Goal: Task Accomplishment & Management: Complete application form

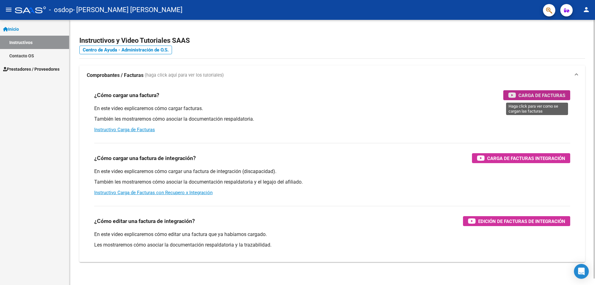
click at [532, 96] on span "Carga de Facturas" at bounding box center [542, 95] width 47 height 8
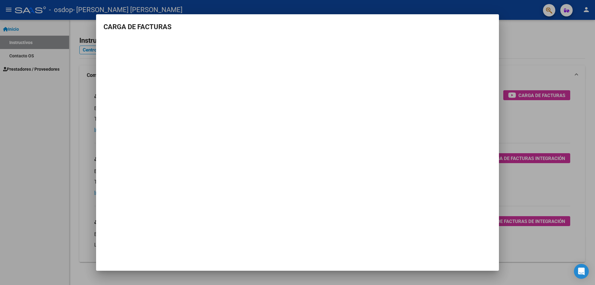
click at [531, 46] on div at bounding box center [297, 142] width 595 height 285
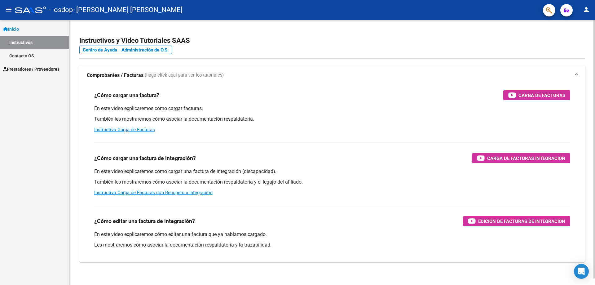
scroll to position [7, 0]
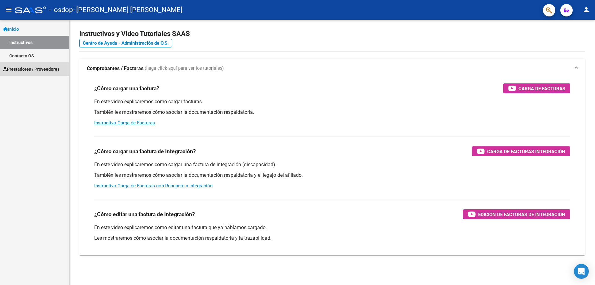
click at [19, 69] on span "Prestadores / Proveedores" at bounding box center [31, 69] width 56 height 7
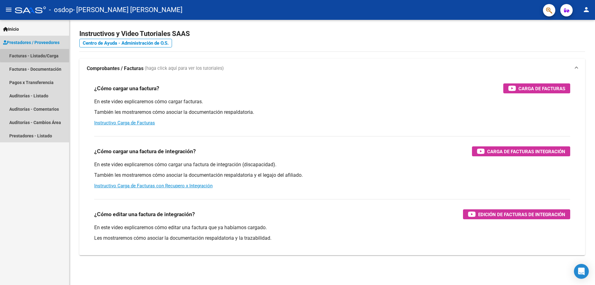
click at [50, 56] on link "Facturas - Listado/Carga" at bounding box center [34, 55] width 69 height 13
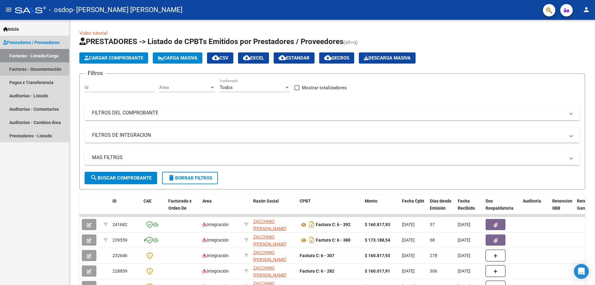
click at [28, 67] on link "Facturas - Documentación" at bounding box center [34, 68] width 69 height 13
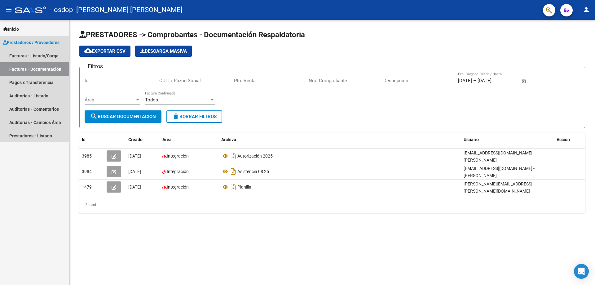
click at [14, 40] on span "Prestadores / Proveedores" at bounding box center [31, 42] width 56 height 7
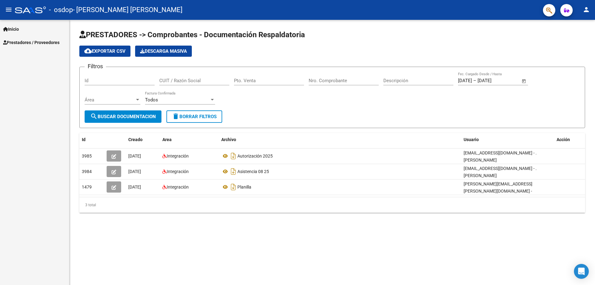
click at [21, 42] on span "Prestadores / Proveedores" at bounding box center [31, 42] width 56 height 7
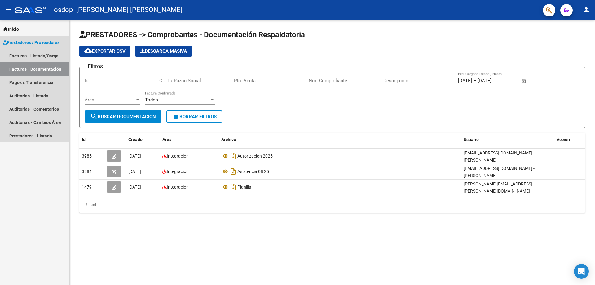
click at [45, 43] on span "Prestadores / Proveedores" at bounding box center [31, 42] width 56 height 7
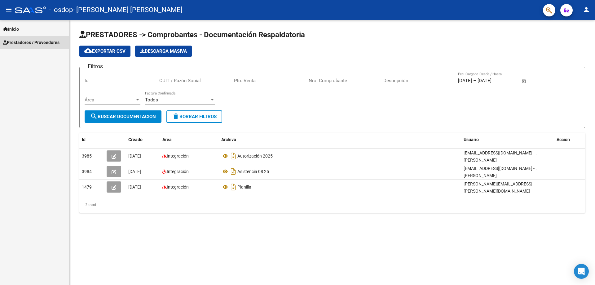
click at [18, 44] on span "Prestadores / Proveedores" at bounding box center [31, 42] width 56 height 7
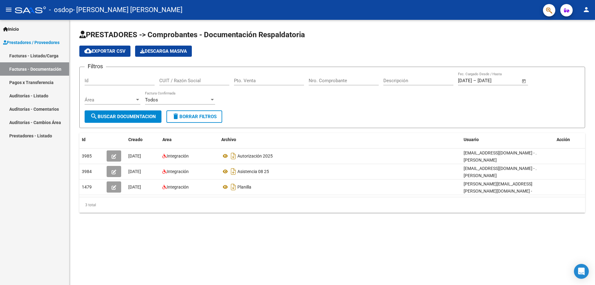
click at [18, 44] on span "Prestadores / Proveedores" at bounding box center [31, 42] width 56 height 7
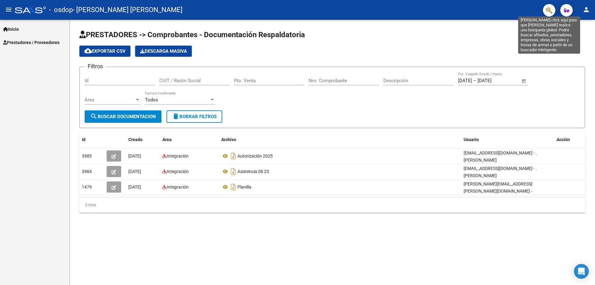
click at [547, 12] on icon "button" at bounding box center [549, 10] width 6 height 7
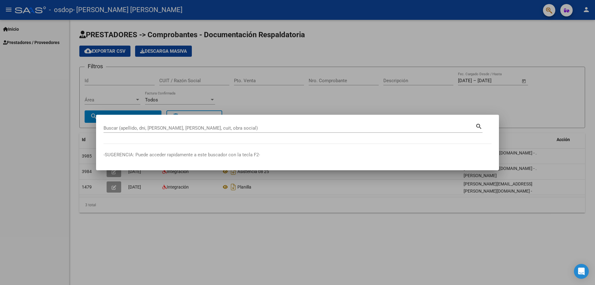
click at [6, 10] on div at bounding box center [297, 142] width 595 height 285
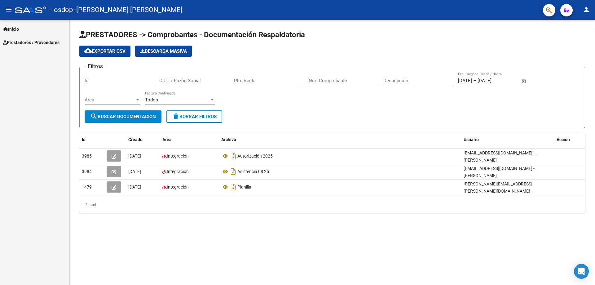
click at [21, 42] on span "Prestadores / Proveedores" at bounding box center [31, 42] width 56 height 7
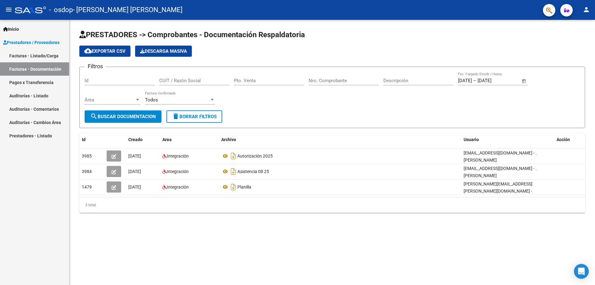
click at [25, 69] on link "Facturas - Documentación" at bounding box center [34, 68] width 69 height 13
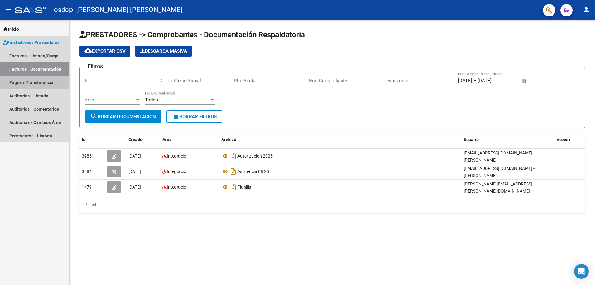
click at [31, 83] on link "Pagos x Transferencia" at bounding box center [34, 82] width 69 height 13
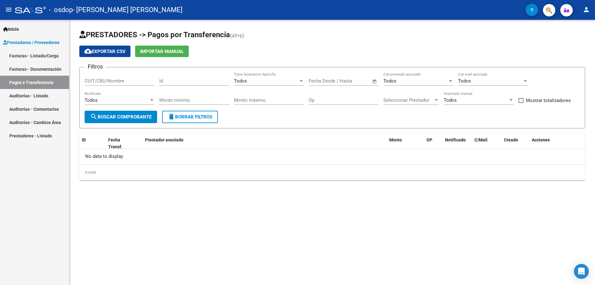
click at [33, 70] on link "Facturas - Documentación" at bounding box center [34, 68] width 69 height 13
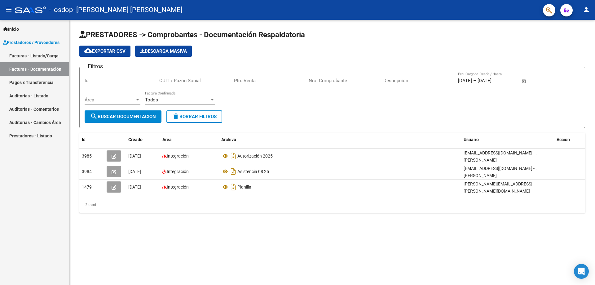
click at [105, 113] on button "search Buscar Documentacion" at bounding box center [123, 116] width 77 height 12
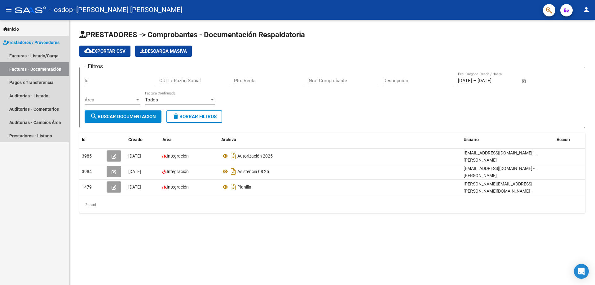
click at [20, 41] on span "Prestadores / Proveedores" at bounding box center [31, 42] width 56 height 7
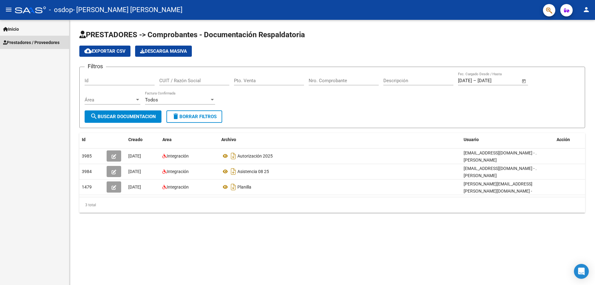
click at [42, 42] on span "Prestadores / Proveedores" at bounding box center [31, 42] width 56 height 7
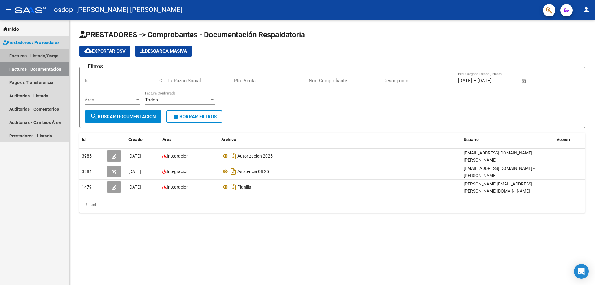
click at [20, 54] on link "Facturas - Listado/Carga" at bounding box center [34, 55] width 69 height 13
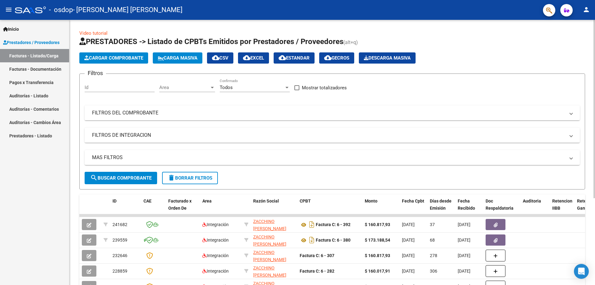
click at [103, 56] on span "Cargar Comprobante" at bounding box center [113, 58] width 59 height 6
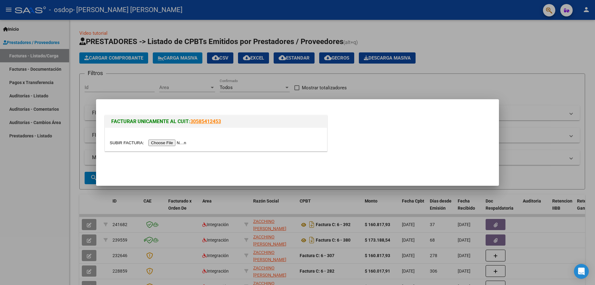
click at [161, 144] on input "file" at bounding box center [149, 143] width 78 height 7
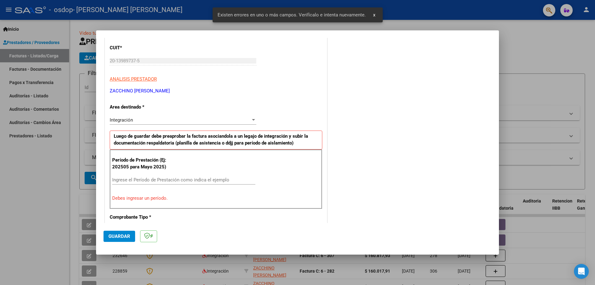
scroll to position [112, 0]
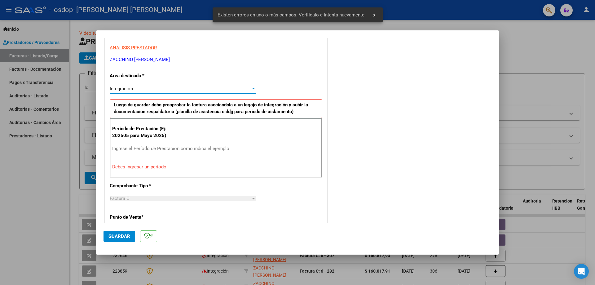
click at [210, 89] on div "Integración" at bounding box center [180, 89] width 141 height 6
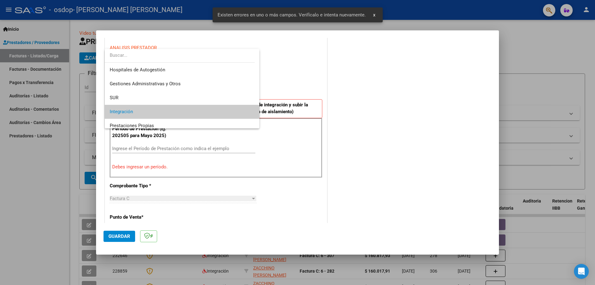
scroll to position [23, 0]
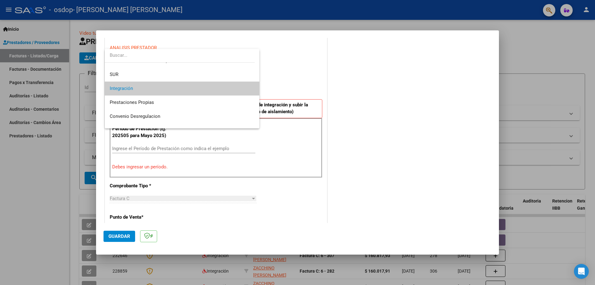
click at [210, 89] on span "Integración" at bounding box center [182, 89] width 145 height 14
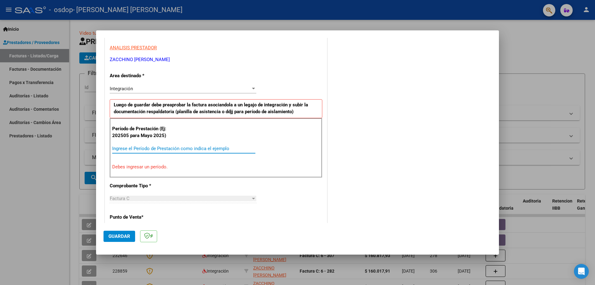
click at [175, 147] on input "Ingrese el Período de Prestación como indica el ejemplo" at bounding box center [183, 149] width 143 height 6
click at [165, 198] on div "Factura C" at bounding box center [180, 199] width 141 height 6
click at [127, 216] on p "Punto de Venta *" at bounding box center [142, 217] width 64 height 7
click at [133, 216] on p "Punto de Venta *" at bounding box center [142, 217] width 64 height 7
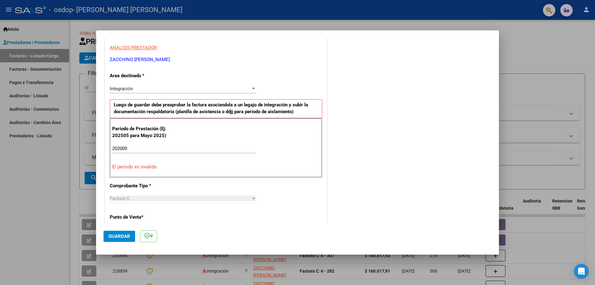
click at [137, 200] on div "Factura C" at bounding box center [180, 199] width 141 height 6
click at [146, 185] on p "Comprobante Tipo *" at bounding box center [142, 185] width 64 height 7
click at [251, 199] on div at bounding box center [254, 198] width 6 height 5
click at [142, 216] on p "Punto de Venta *" at bounding box center [142, 217] width 64 height 7
click at [149, 198] on div "Factura C" at bounding box center [180, 199] width 141 height 6
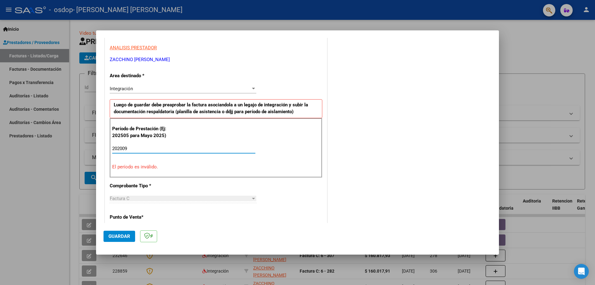
click at [121, 149] on input "202009" at bounding box center [183, 149] width 143 height 6
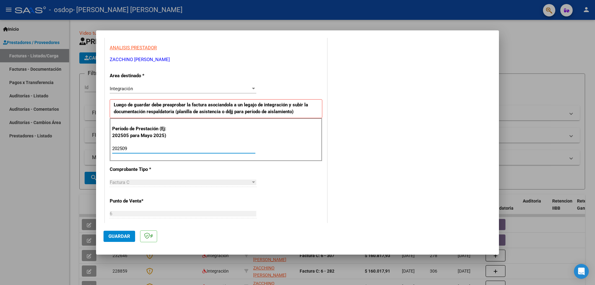
type input "202509"
click at [127, 235] on span "Guardar" at bounding box center [120, 237] width 22 height 6
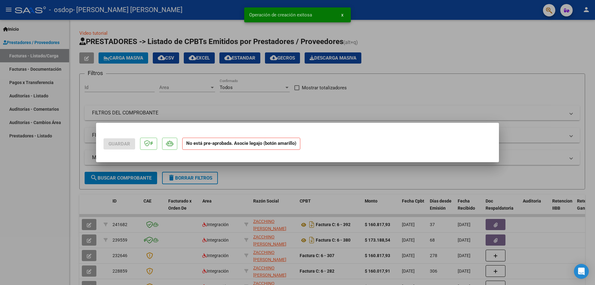
scroll to position [0, 0]
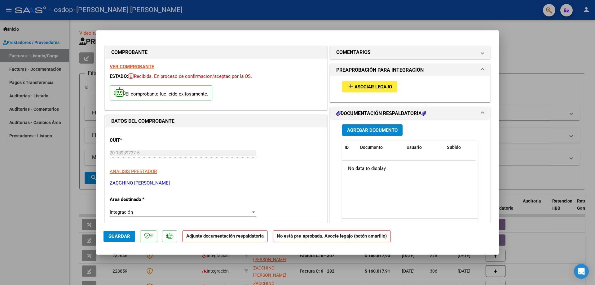
click at [359, 133] on span "Agregar Documento" at bounding box center [372, 130] width 51 height 6
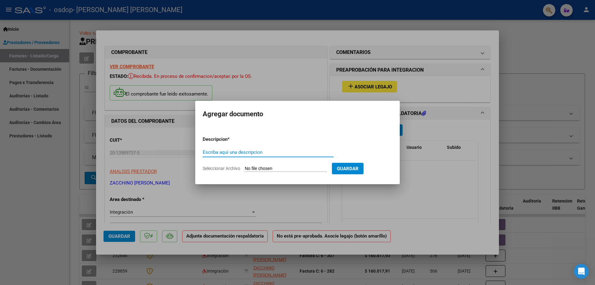
click at [440, 113] on div at bounding box center [297, 142] width 595 height 285
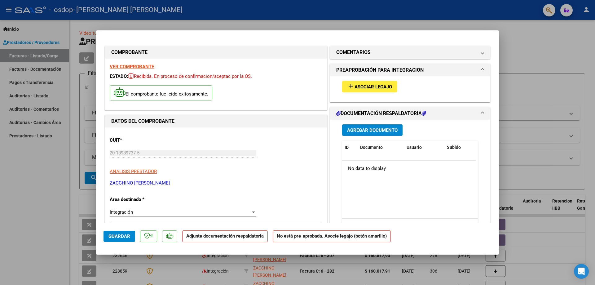
click at [375, 111] on h1 "DOCUMENTACIÓN RESPALDATORIA" at bounding box center [381, 113] width 90 height 7
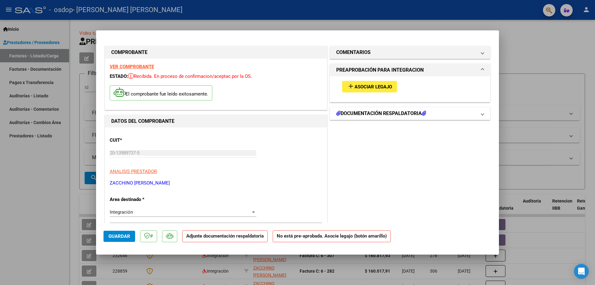
click at [375, 111] on h1 "DOCUMENTACIÓN RESPALDATORIA" at bounding box center [381, 113] width 90 height 7
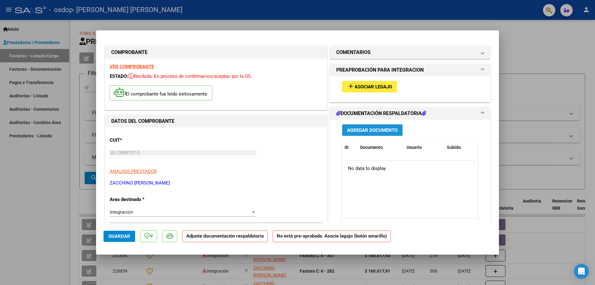
click at [365, 128] on span "Agregar Documento" at bounding box center [372, 130] width 51 height 6
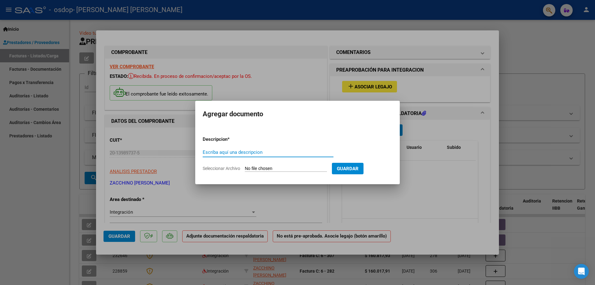
click at [236, 152] on input "Escriba aquí una descripcion" at bounding box center [268, 152] width 131 height 6
click at [254, 168] on input "Seleccionar Archivo" at bounding box center [286, 169] width 82 height 6
type input "C:\fakepath\Asistencia 09 25.pdf"
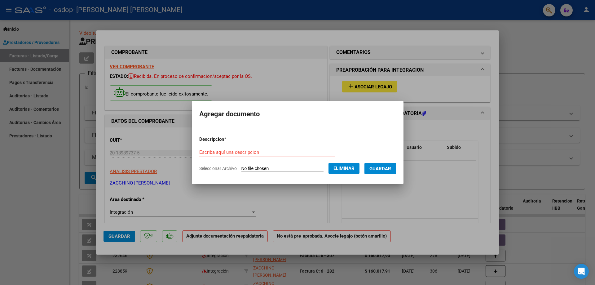
click at [225, 154] on input "Escriba aquí una descripcion" at bounding box center [267, 152] width 136 height 6
click at [387, 168] on span "Guardar" at bounding box center [381, 169] width 22 height 6
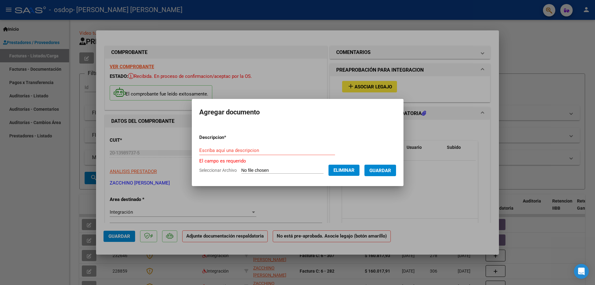
click at [249, 151] on input "Escriba aquí una descripcion" at bounding box center [267, 151] width 136 height 6
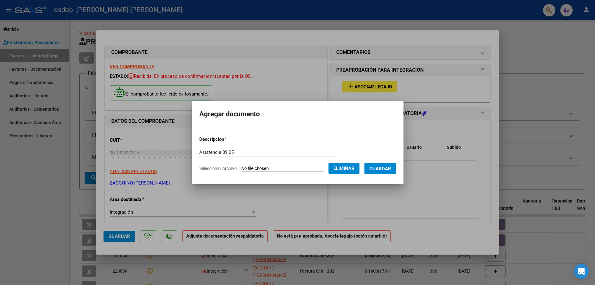
type input "Asistencia 09 25"
click at [378, 167] on span "Guardar" at bounding box center [381, 169] width 22 height 6
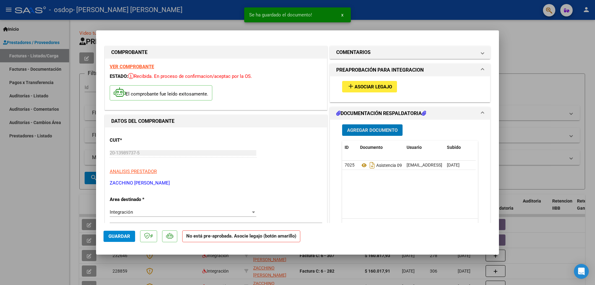
click at [361, 114] on h1 "DOCUMENTACIÓN RESPALDATORIA" at bounding box center [381, 113] width 90 height 7
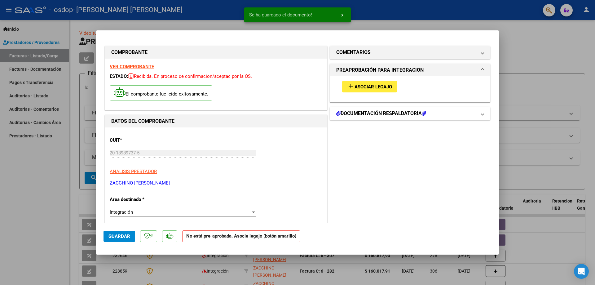
click at [361, 114] on h1 "DOCUMENTACIÓN RESPALDATORIA" at bounding box center [381, 113] width 90 height 7
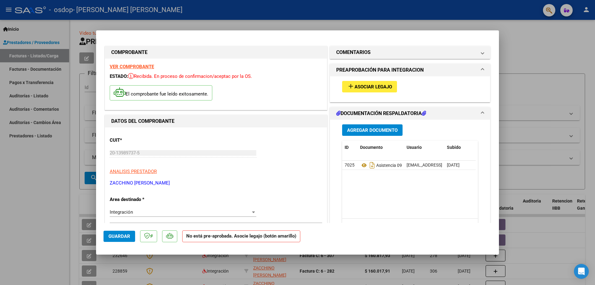
click at [359, 130] on span "Agregar Documento" at bounding box center [372, 130] width 51 height 6
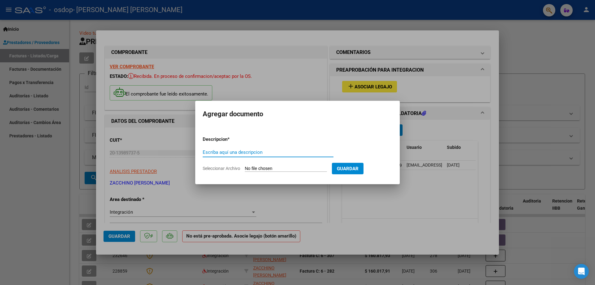
click at [216, 150] on input "Escriba aquí una descripcion" at bounding box center [268, 152] width 131 height 6
click at [267, 166] on input "Seleccionar Archivo" at bounding box center [286, 169] width 82 height 6
type input "C:\fakepath\Autorización 2025.pdf"
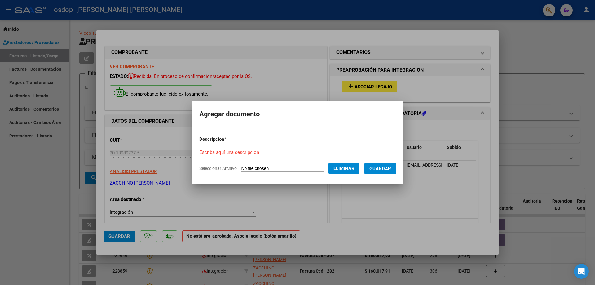
click at [236, 151] on input "Escriba aquí una descripcion" at bounding box center [267, 152] width 136 height 6
type input "Autorización 2025"
click at [381, 168] on span "Guardar" at bounding box center [381, 169] width 22 height 6
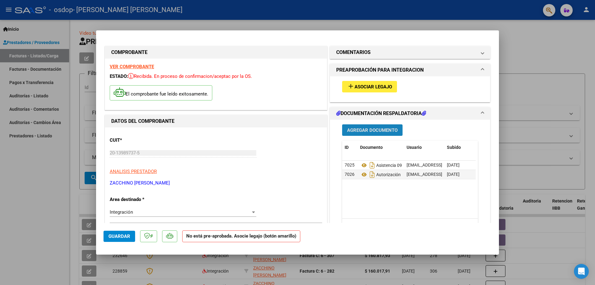
click at [368, 129] on span "Agregar Documento" at bounding box center [372, 130] width 51 height 6
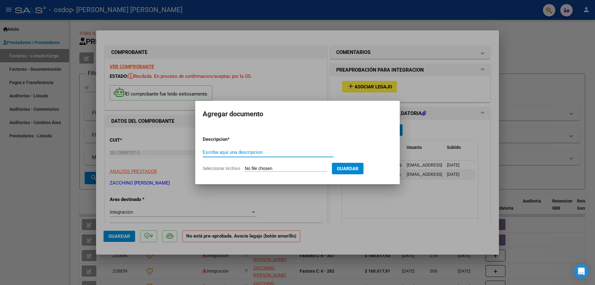
click at [248, 153] on input "Escriba aquí una descripcion" at bounding box center [268, 152] width 131 height 6
click at [257, 168] on input "Seleccionar Archivo" at bounding box center [286, 169] width 82 height 6
type input "C:\fakepath\Rec X 1-405.pdf"
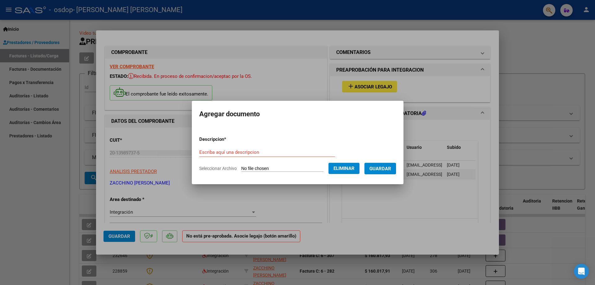
click at [253, 149] on div "Escriba aquí una descripcion" at bounding box center [267, 152] width 136 height 9
type input "Rec X 1-405"
click at [382, 168] on span "Guardar" at bounding box center [381, 169] width 22 height 6
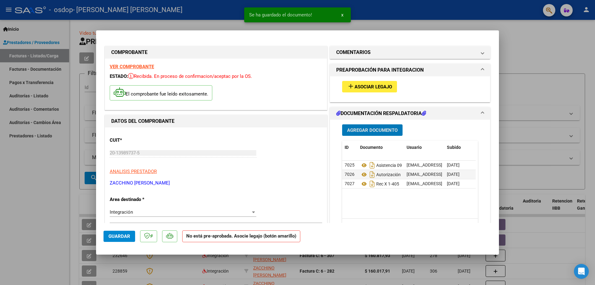
click at [368, 85] on span "Asociar Legajo" at bounding box center [374, 87] width 38 height 6
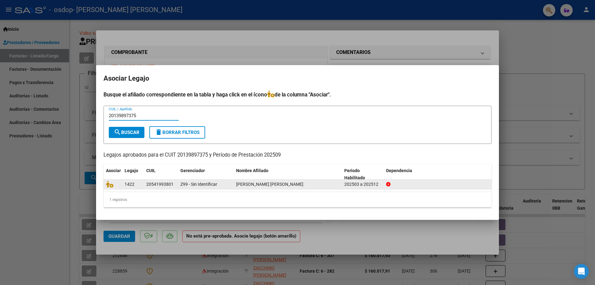
type input "20139897375"
click at [119, 187] on div at bounding box center [113, 184] width 14 height 7
click at [111, 186] on icon at bounding box center [109, 184] width 7 height 7
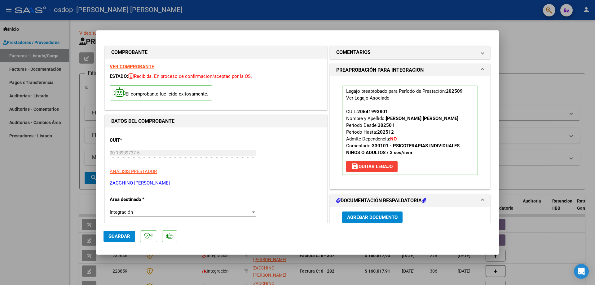
click at [122, 238] on span "Guardar" at bounding box center [120, 237] width 22 height 6
click at [352, 217] on span "Agregar Documento" at bounding box center [372, 218] width 51 height 6
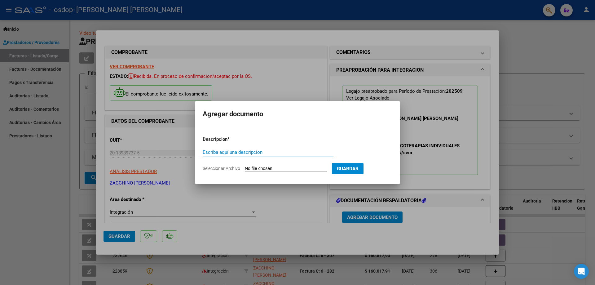
click at [250, 153] on input "Escriba aquí una descripcion" at bounding box center [268, 152] width 131 height 6
click at [258, 154] on input "Escriba aquí una descripcion" at bounding box center [268, 152] width 131 height 6
click at [261, 167] on input "Seleccionar Archivo" at bounding box center [286, 169] width 82 height 6
type input "C:\fakepath\20139897375_011_00006_00000408.pdf"
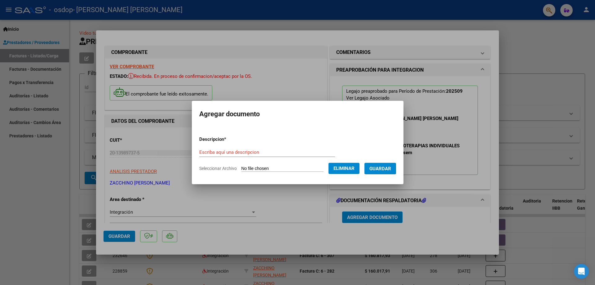
click at [248, 150] on input "Escriba aquí una descripcion" at bounding box center [267, 152] width 136 height 6
type input "Fac C 6-408"
click at [385, 168] on span "Guardar" at bounding box center [381, 169] width 22 height 6
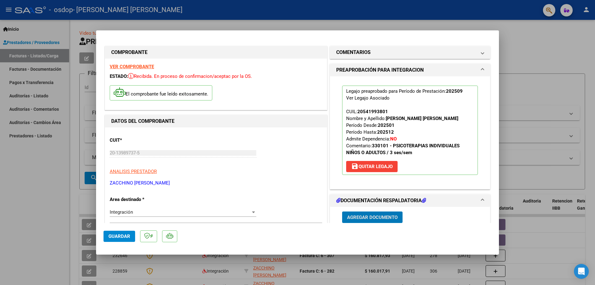
click at [356, 217] on span "Agregar Documento" at bounding box center [372, 218] width 51 height 6
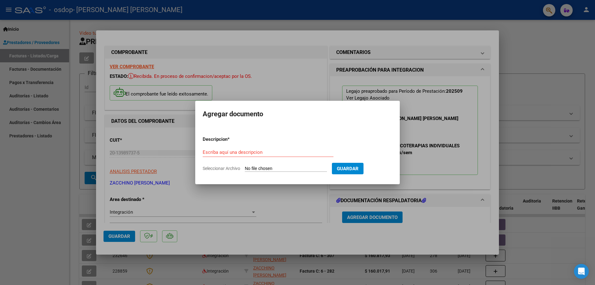
click at [255, 165] on form "Descripcion * Escriba aquí una descripcion Seleccionar Archivo Guardar" at bounding box center [298, 153] width 190 height 45
click at [260, 169] on input "Seleccionar Archivo" at bounding box center [286, 169] width 82 height 6
type input "C:\fakepath\Asistencia 09 25.pdf"
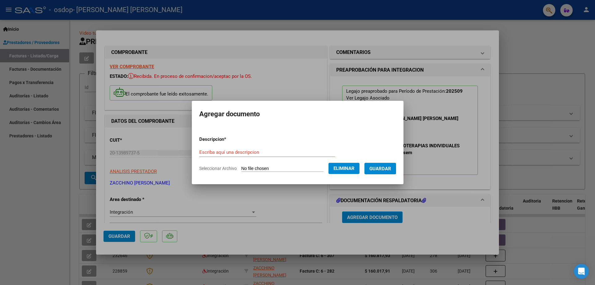
click at [268, 153] on input "Escriba aquí una descripcion" at bounding box center [267, 152] width 136 height 6
type input "Asistencia 09 25"
click at [374, 170] on button "Guardar" at bounding box center [381, 168] width 32 height 11
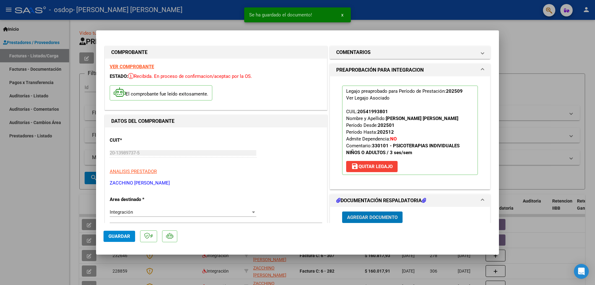
click at [367, 217] on span "Agregar Documento" at bounding box center [372, 218] width 51 height 6
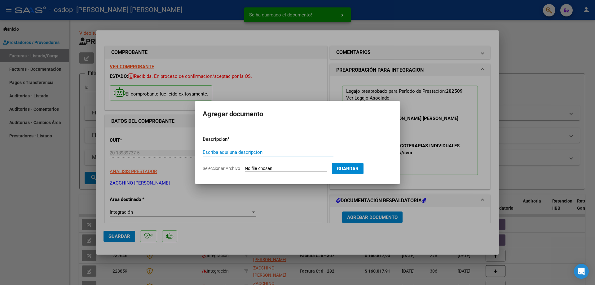
click at [262, 167] on input "Seleccionar Archivo" at bounding box center [286, 169] width 82 height 6
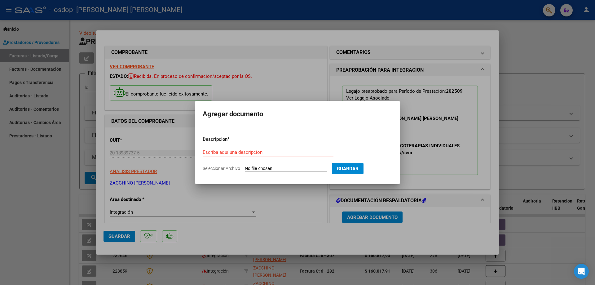
type input "C:\fakepath\Autorización 2025.pdf"
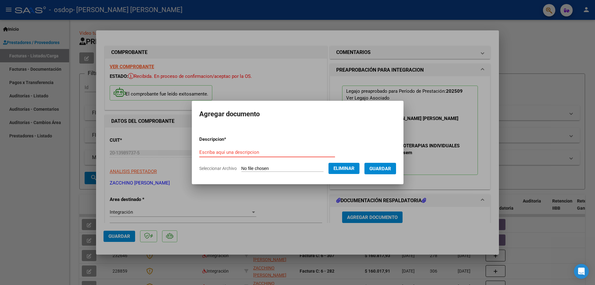
click at [274, 151] on input "Escriba aquí una descripcion" at bounding box center [267, 152] width 136 height 6
type input "Autorización 2025"
click at [391, 167] on span "Guardar" at bounding box center [381, 169] width 22 height 6
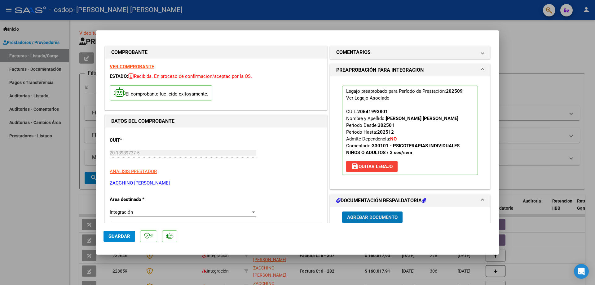
click at [362, 217] on span "Agregar Documento" at bounding box center [372, 218] width 51 height 6
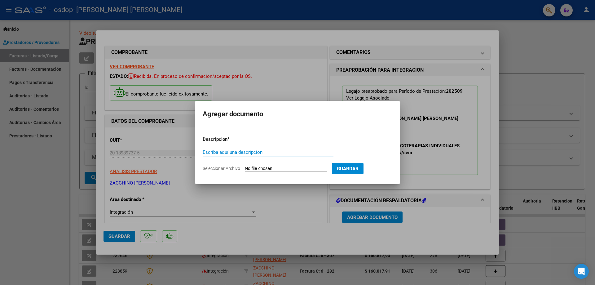
click at [270, 168] on input "Seleccionar Archivo" at bounding box center [286, 169] width 82 height 6
type input "C:\fakepath\Rec X 1-405.pdf"
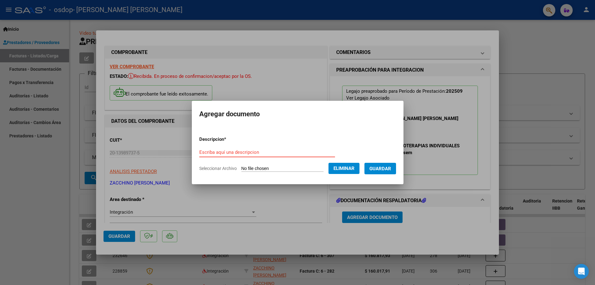
click at [310, 149] on input "Escriba aquí una descripcion" at bounding box center [267, 152] width 136 height 6
type input "Rec X 1-405"
click at [389, 168] on span "Guardar" at bounding box center [381, 169] width 22 height 6
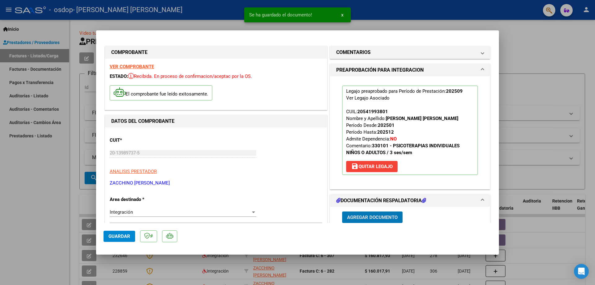
click at [127, 238] on span "Guardar" at bounding box center [120, 237] width 22 height 6
click at [32, 181] on div at bounding box center [297, 142] width 595 height 285
